Goal: Task Accomplishment & Management: Manage account settings

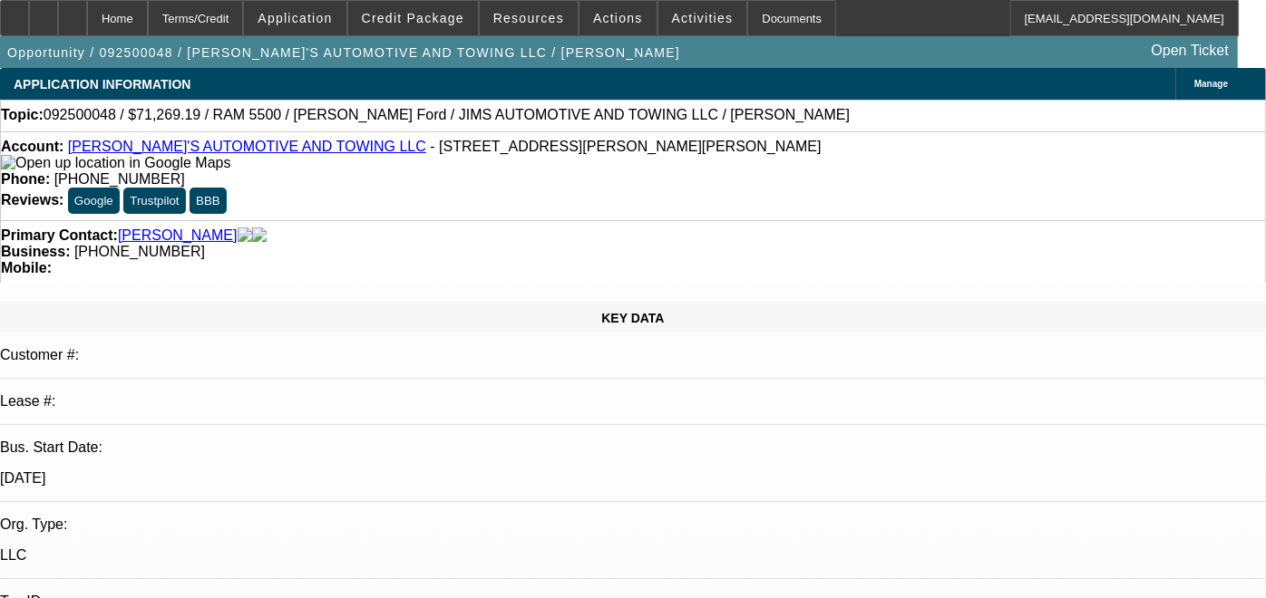
select select "0"
select select "0.1"
select select "0"
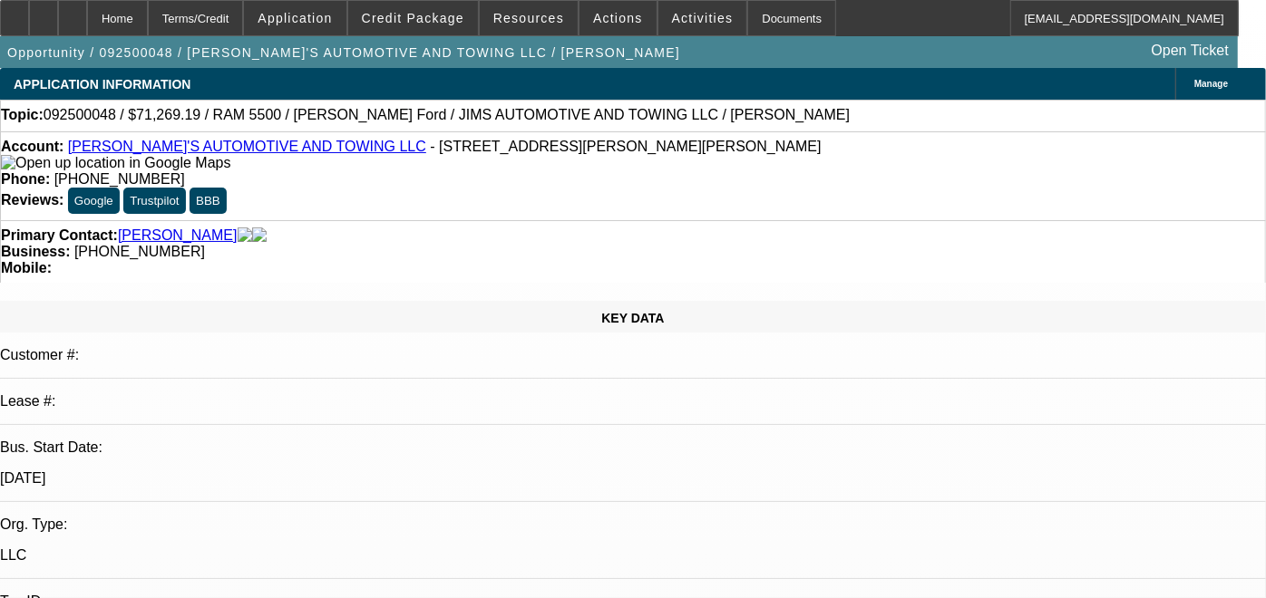
select select "0.1"
select select "0"
select select "0.1"
select select "0"
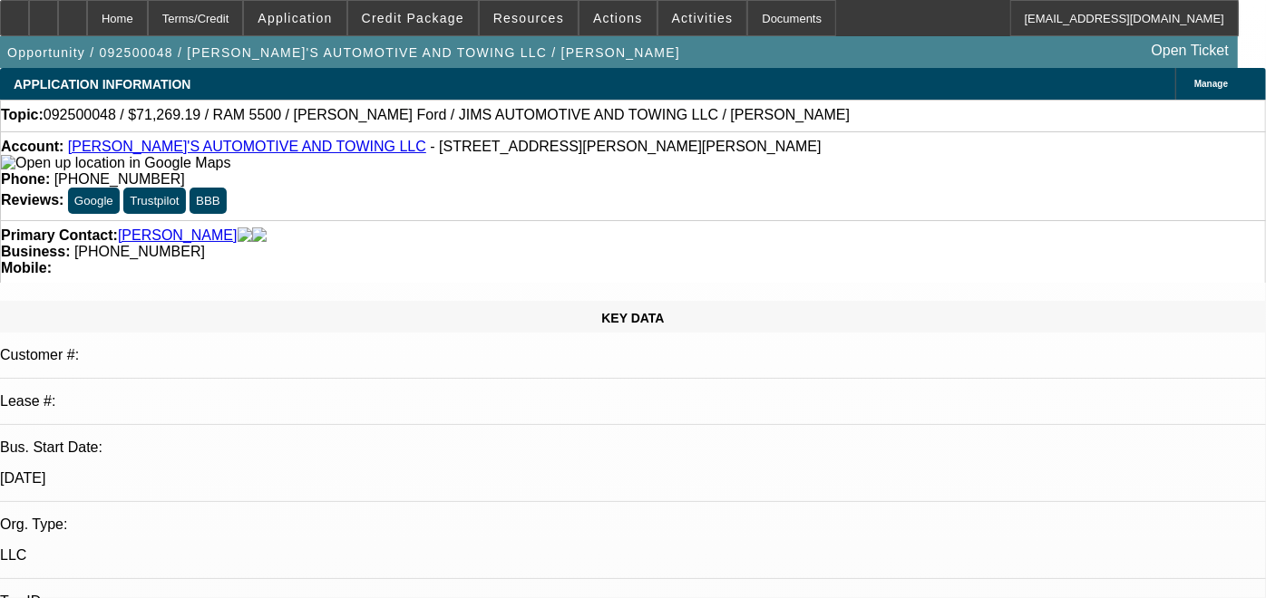
select select "0"
select select "0.1"
select select "1"
select select "3"
select select "4"
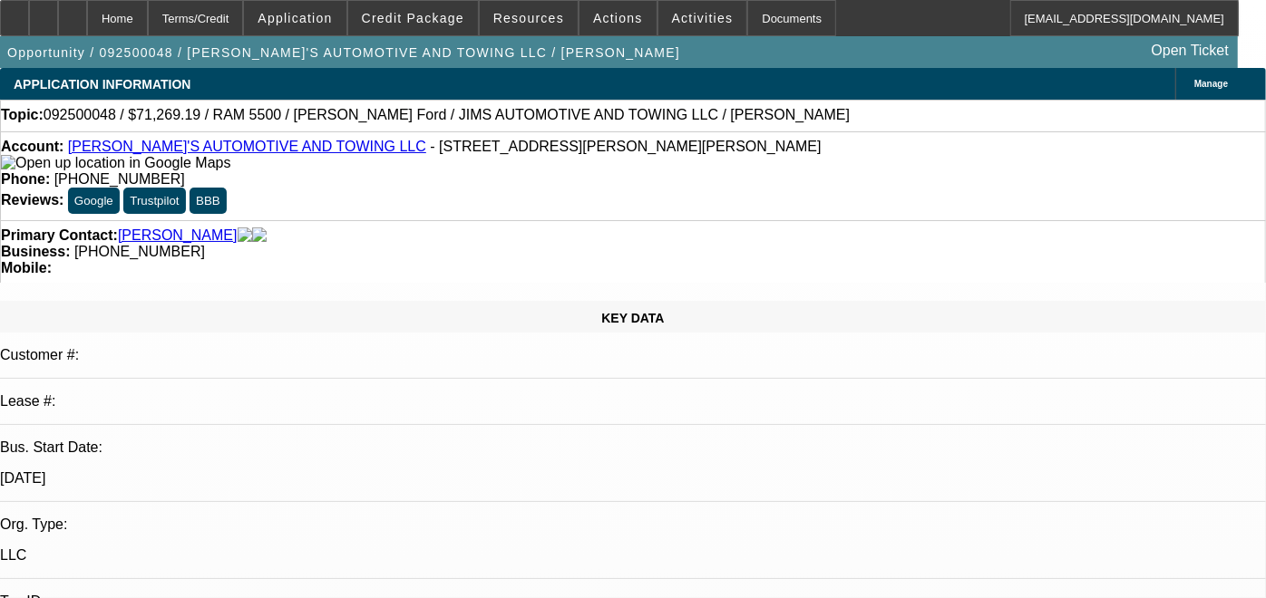
select select "1"
select select "3"
select select "4"
select select "1"
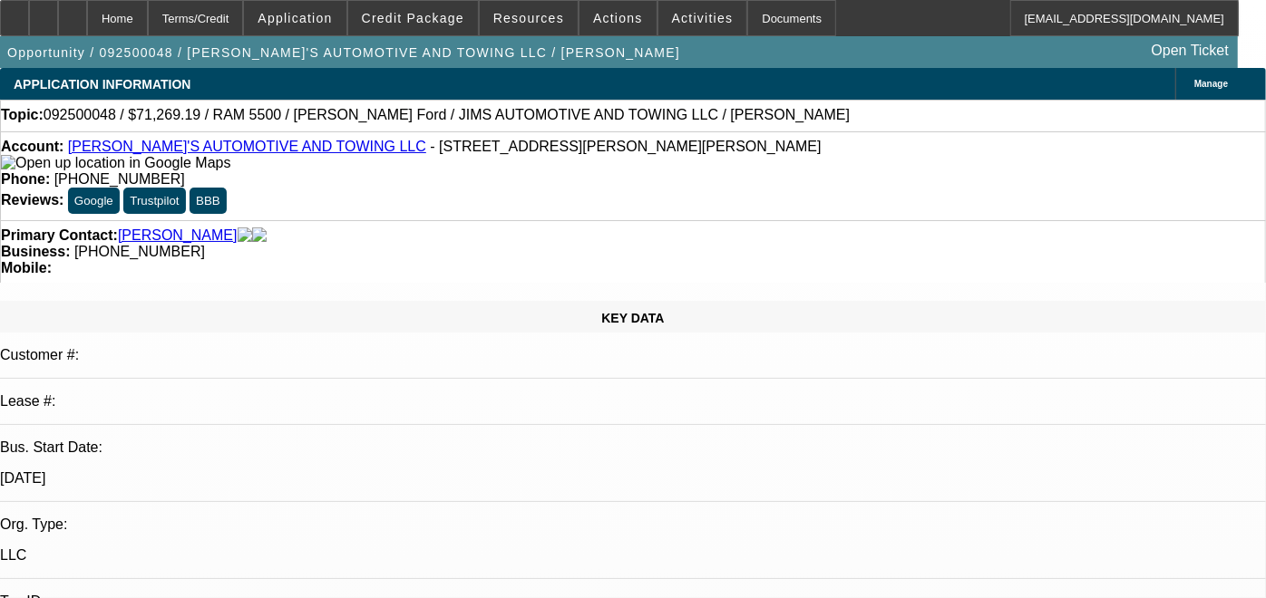
select select "4"
select select "1"
select select "4"
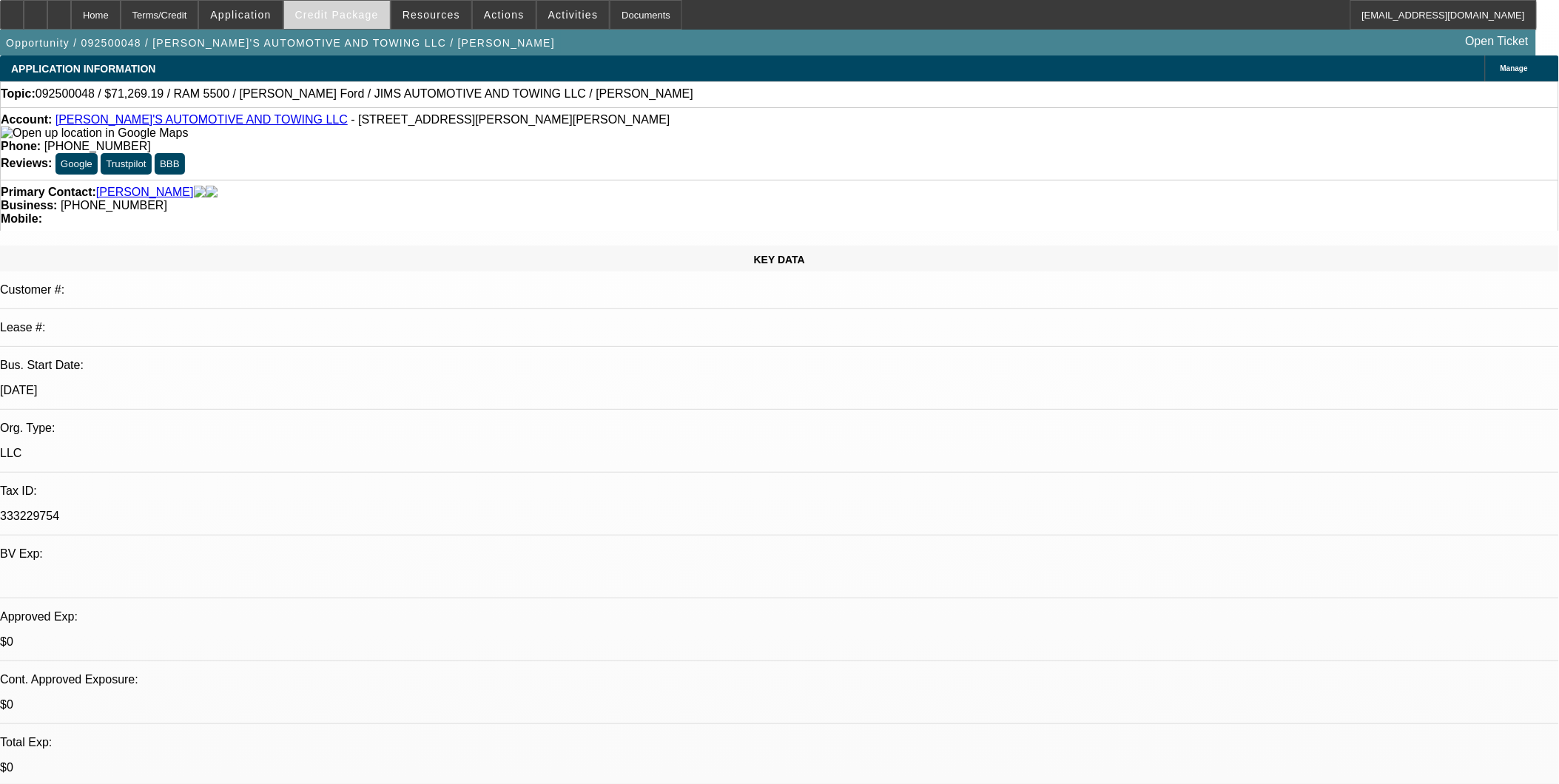
click at [337, 11] on span "Credit Package" at bounding box center [337, 15] width 83 height 12
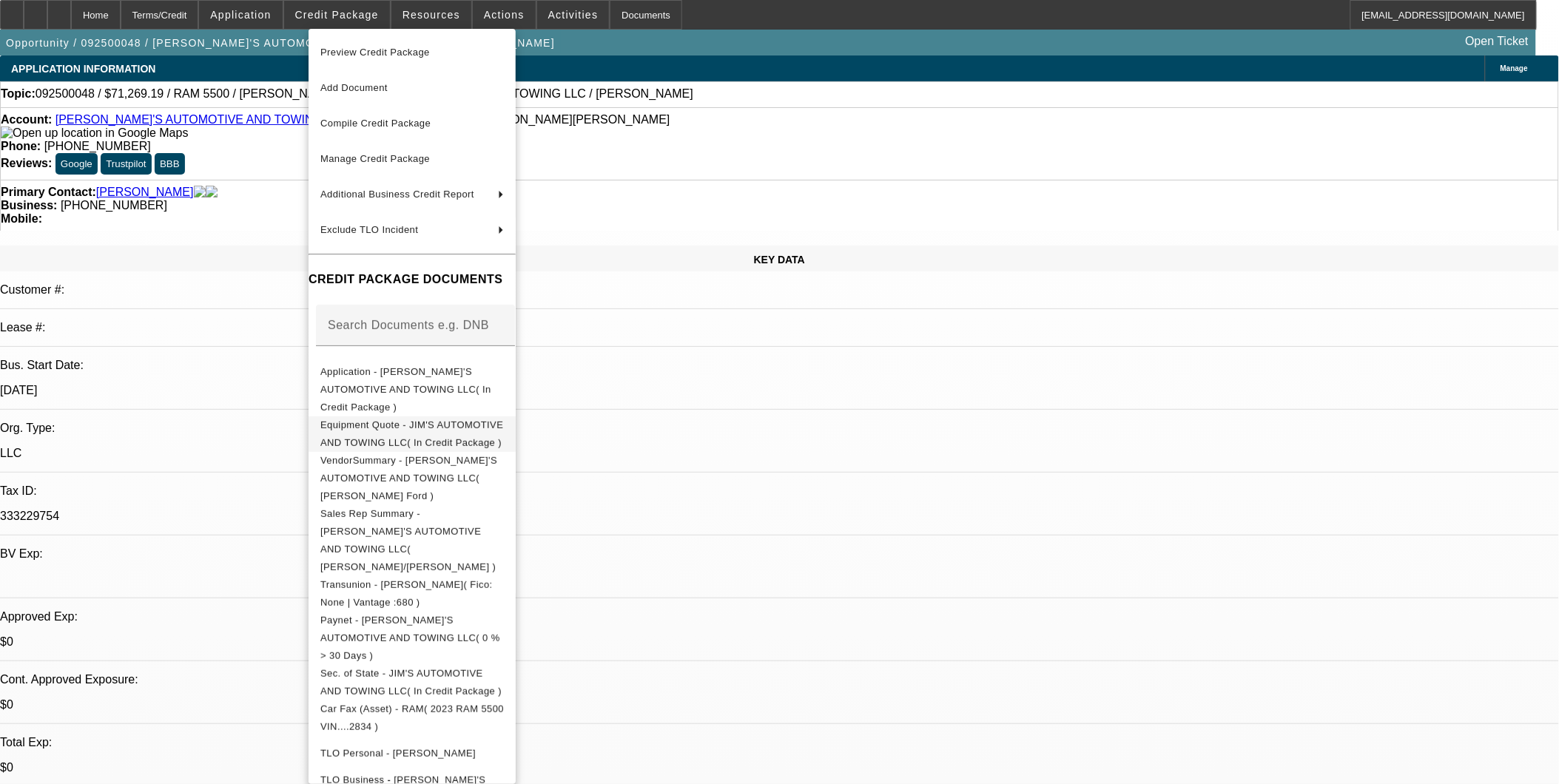
click at [415, 419] on span "Equipment Quote - JIM'S AUTOMOTIVE AND TOWING LLC( In Credit Package )" at bounding box center [412, 432] width 183 height 29
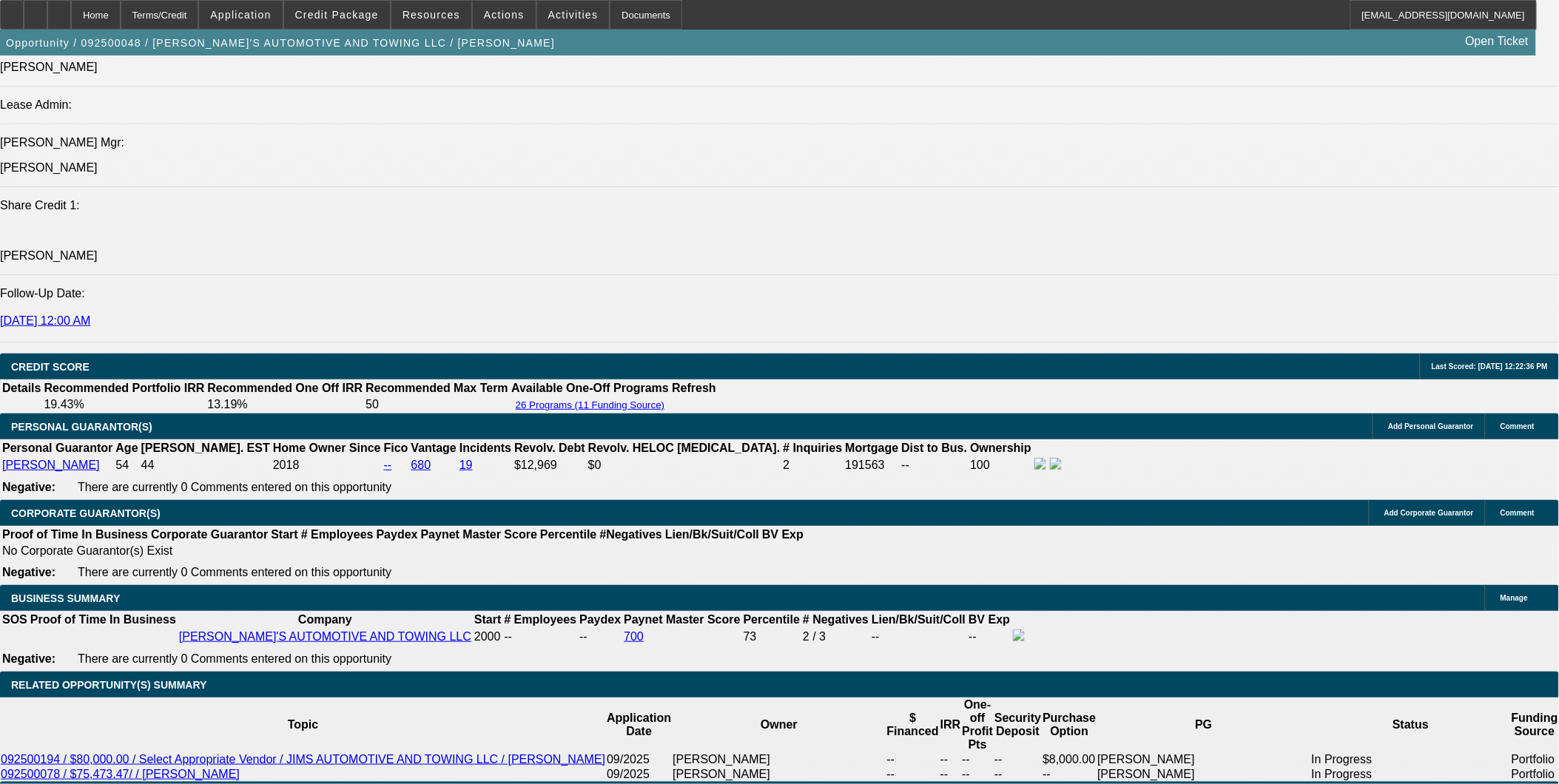
scroll to position [1829, 0]
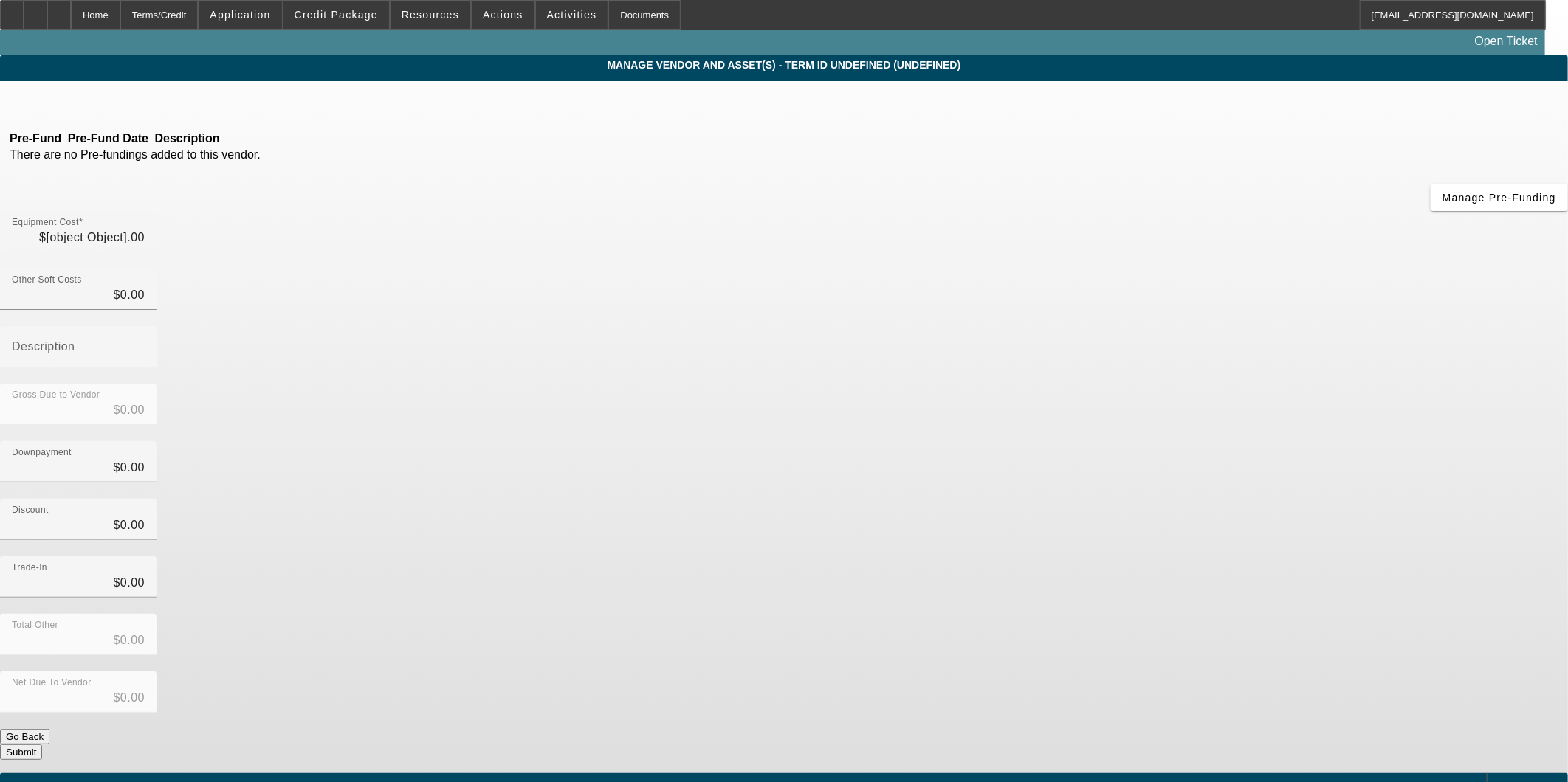
type input "$71,269.19"
